Goal: Task Accomplishment & Management: Manage account settings

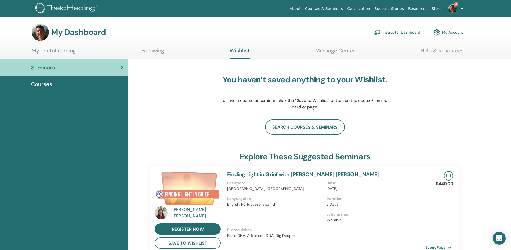
click at [404, 32] on link "Instructor Dashboard" at bounding box center [397, 32] width 46 height 12
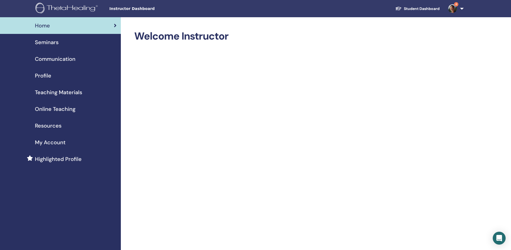
click at [49, 40] on span "Seminars" at bounding box center [47, 42] width 24 height 8
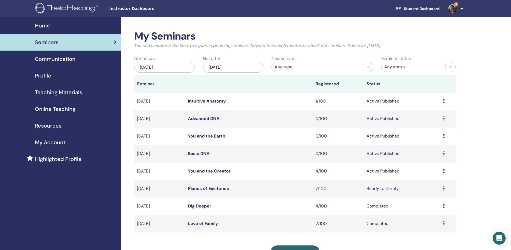
click at [222, 188] on link "Planes of Existence" at bounding box center [208, 188] width 41 height 6
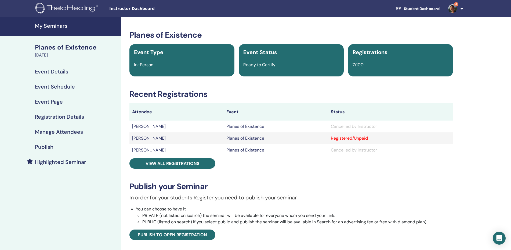
click at [56, 131] on h4 "Manage Attendees" at bounding box center [59, 131] width 48 height 6
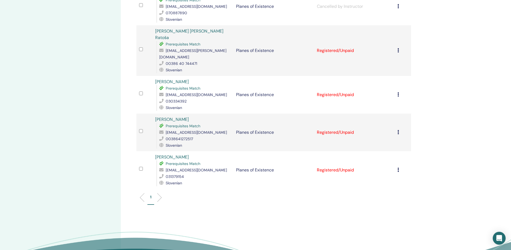
scroll to position [192, 0]
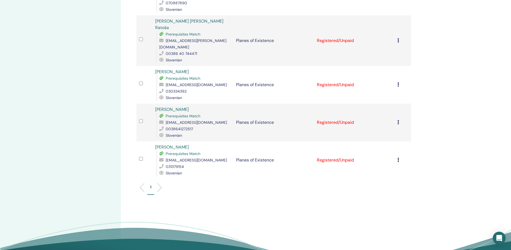
click at [399, 157] on icon at bounding box center [399, 159] width 2 height 4
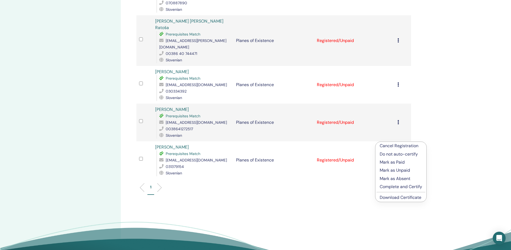
click at [401, 186] on p "Complete and Certify" at bounding box center [401, 186] width 42 height 6
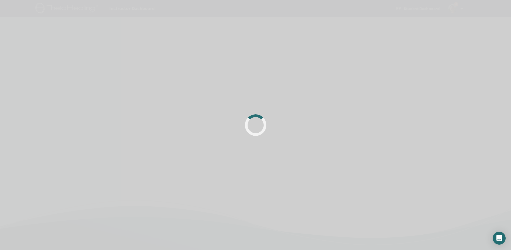
scroll to position [128, 0]
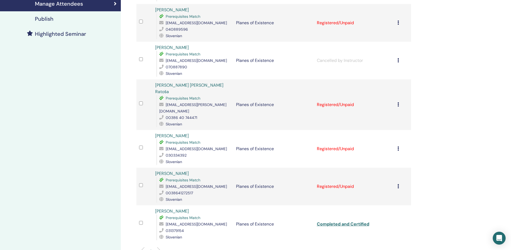
click at [399, 184] on icon at bounding box center [399, 186] width 2 height 4
click at [397, 212] on p "Complete and Certify" at bounding box center [400, 213] width 42 height 6
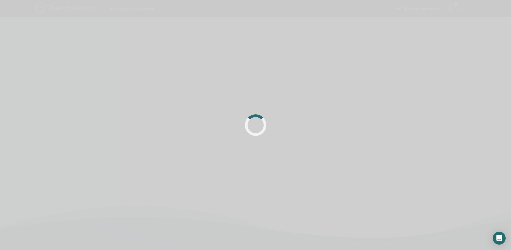
scroll to position [128, 0]
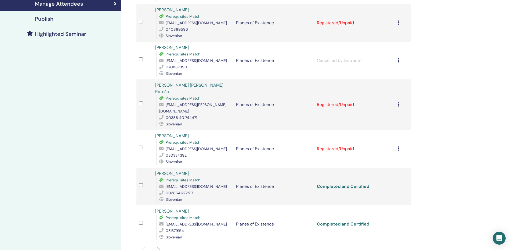
click at [399, 146] on icon at bounding box center [399, 148] width 2 height 4
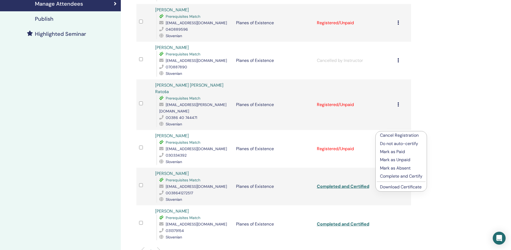
click at [398, 175] on p "Complete and Certify" at bounding box center [401, 176] width 42 height 6
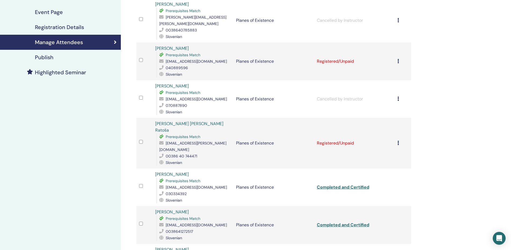
scroll to position [73, 0]
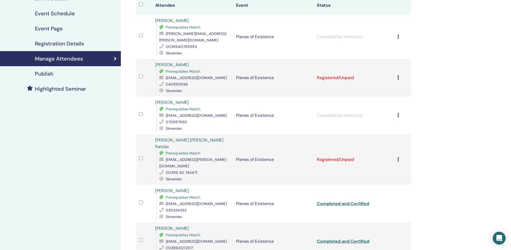
click at [399, 157] on icon at bounding box center [399, 159] width 2 height 4
click at [401, 193] on p "Complete and Certify" at bounding box center [401, 193] width 42 height 6
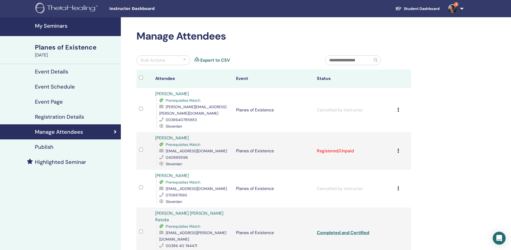
click at [399, 148] on icon at bounding box center [399, 150] width 2 height 4
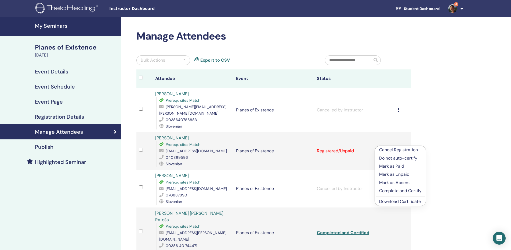
click at [396, 190] on p "Complete and Certify" at bounding box center [400, 190] width 42 height 6
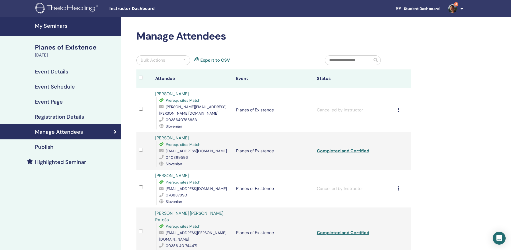
click at [461, 9] on link "4" at bounding box center [455, 8] width 22 height 17
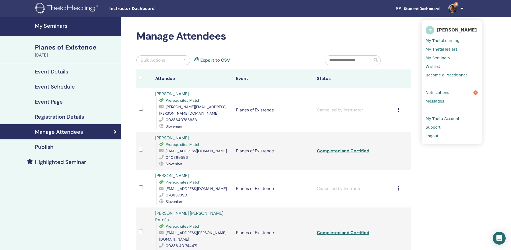
click at [437, 91] on span "Notifications" at bounding box center [438, 92] width 24 height 5
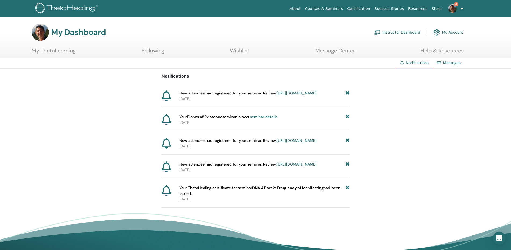
click at [349, 120] on icon at bounding box center [348, 117] width 4 height 6
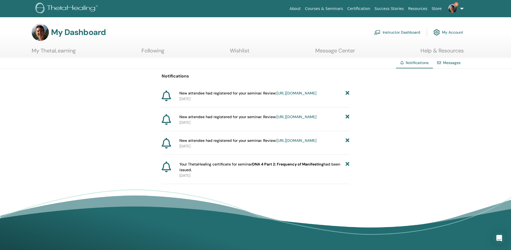
click at [304, 93] on link "https://member.thetahealing.com/instructor/seminar/365583/attendees" at bounding box center [297, 93] width 40 height 5
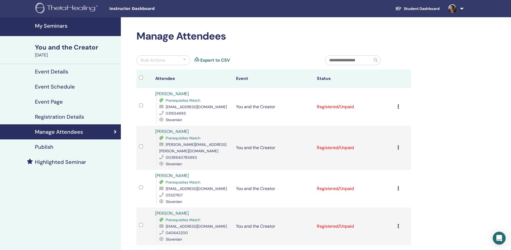
click at [463, 8] on link at bounding box center [455, 8] width 22 height 17
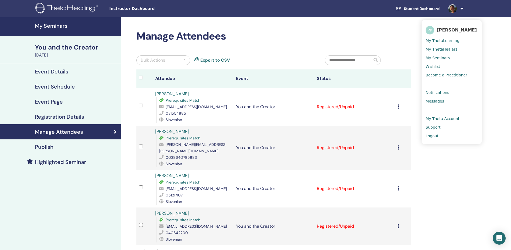
click at [439, 93] on span "Notifications" at bounding box center [438, 92] width 24 height 5
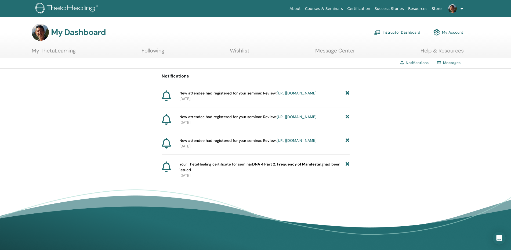
click at [348, 93] on icon at bounding box center [348, 93] width 4 height 6
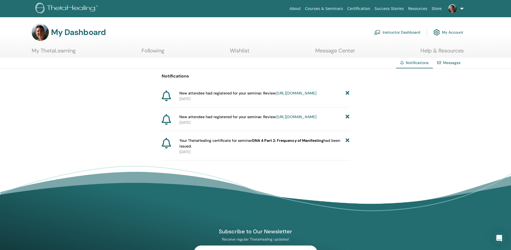
click at [348, 93] on icon at bounding box center [348, 93] width 4 height 6
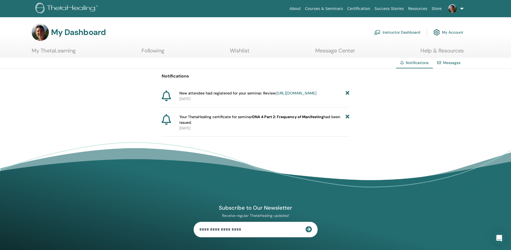
click at [348, 93] on icon at bounding box center [348, 93] width 4 height 6
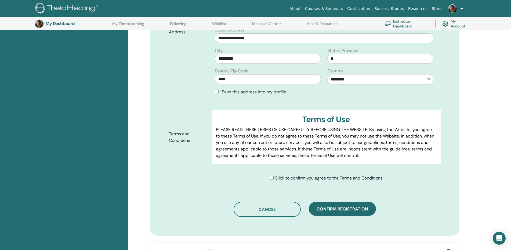
scroll to position [177, 0]
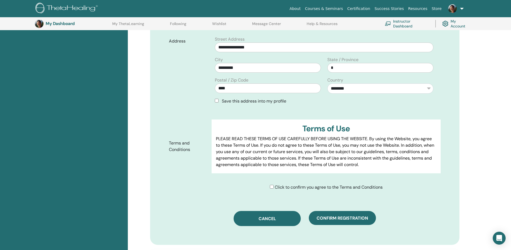
click at [275, 217] on span "Cancel" at bounding box center [267, 218] width 17 height 6
